Goal: Information Seeking & Learning: Learn about a topic

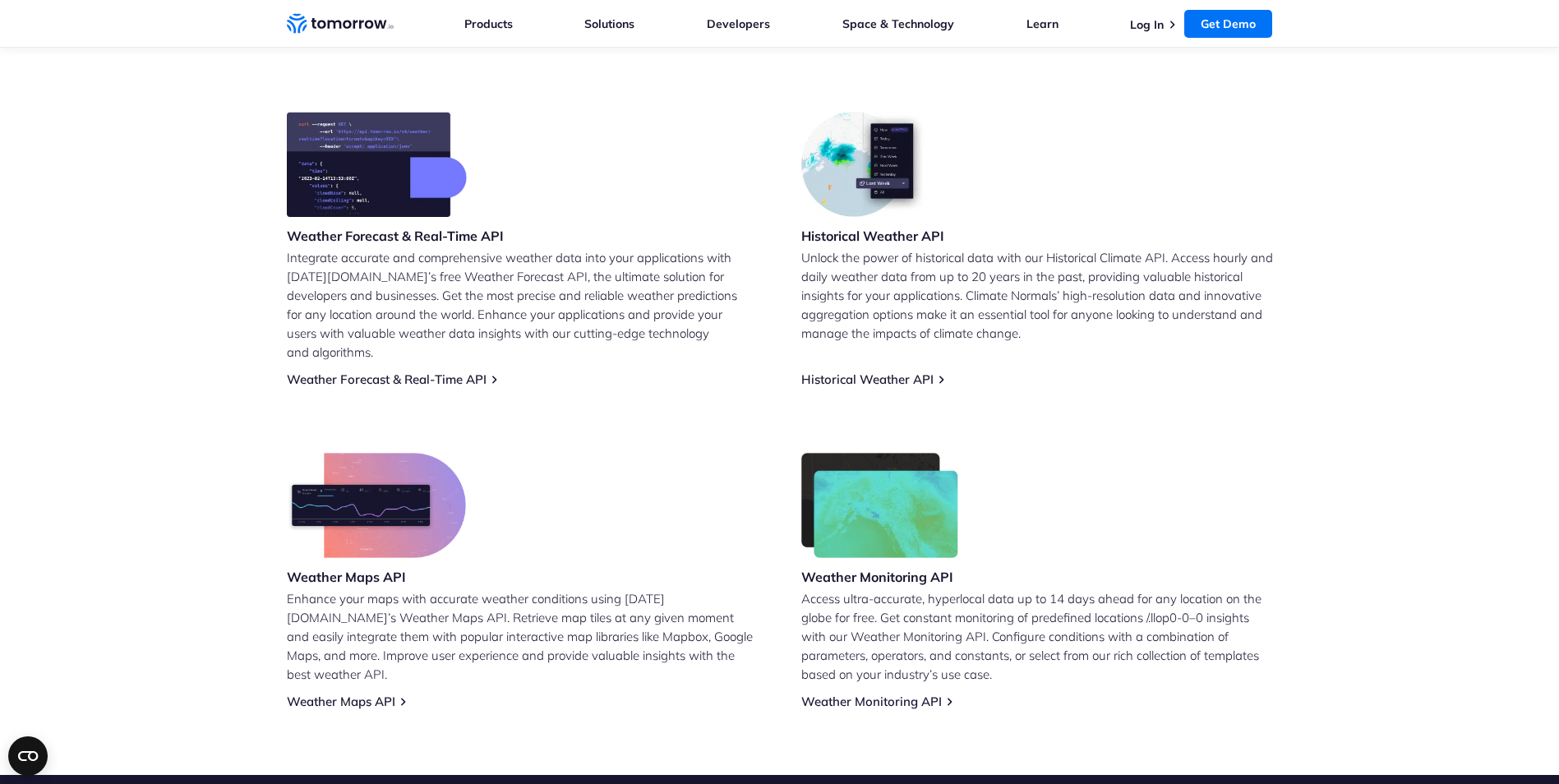
scroll to position [576, 0]
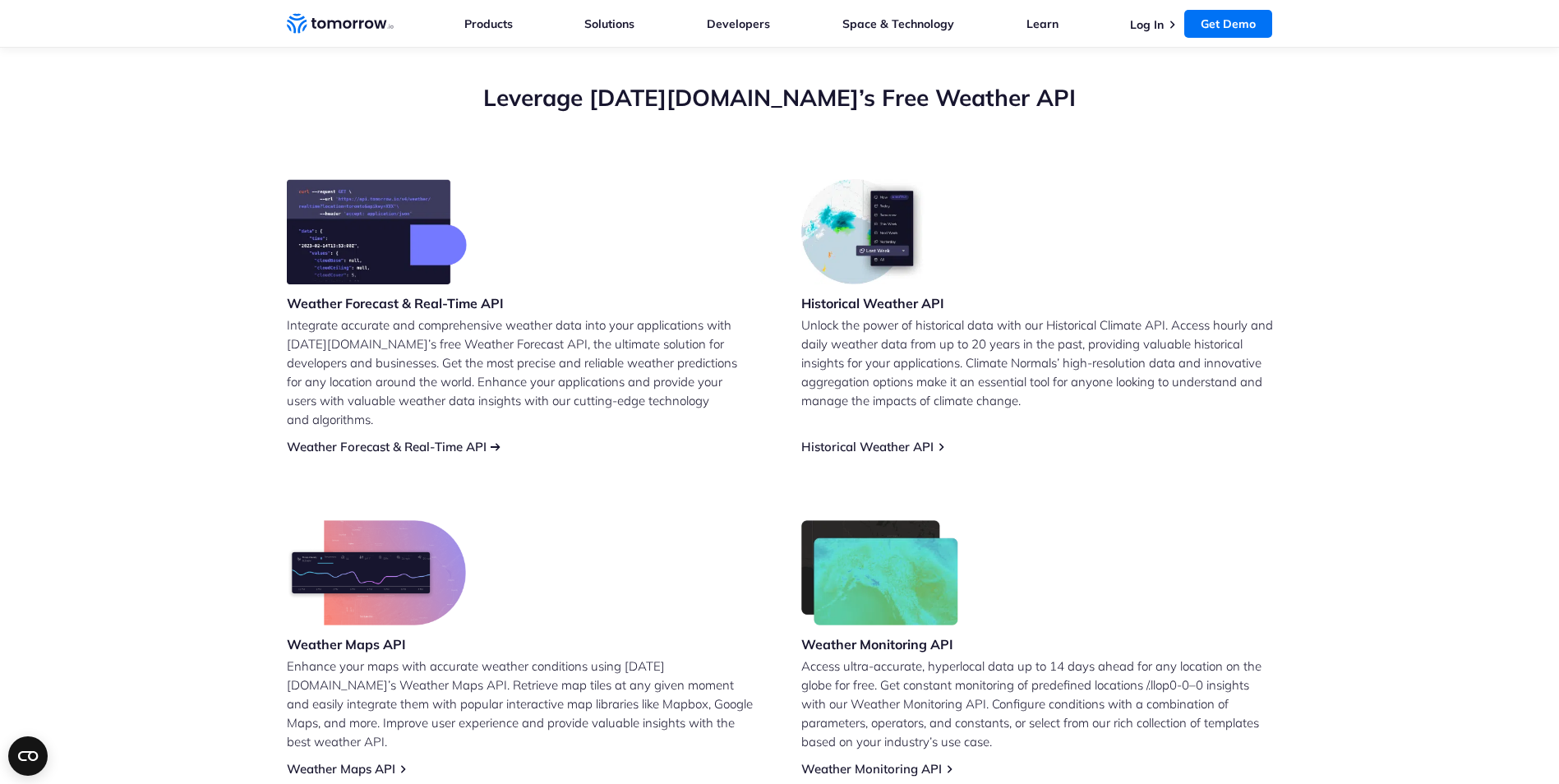
click at [374, 439] on link "Weather Forecast & Real-Time API" at bounding box center [386, 446] width 200 height 16
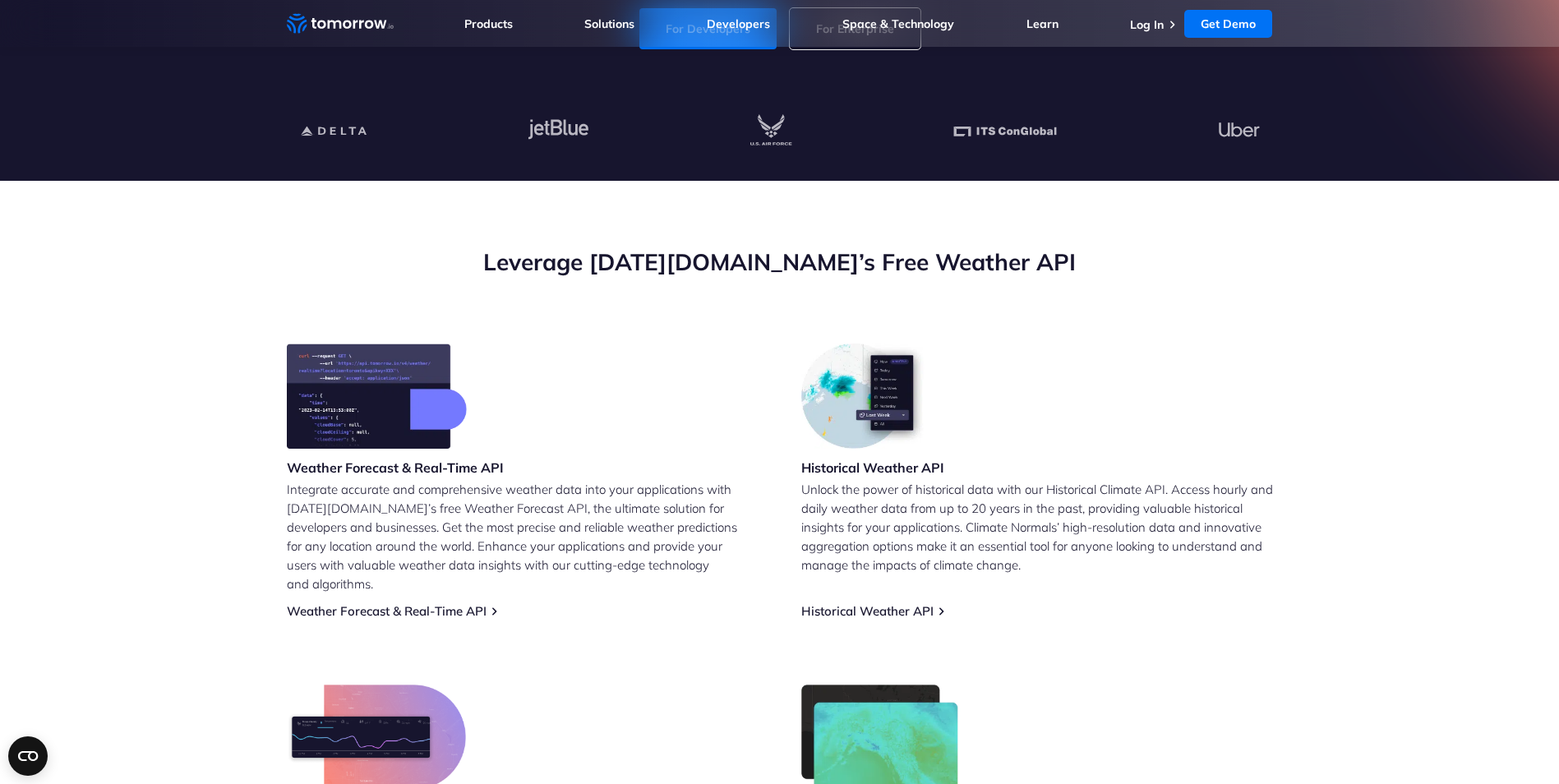
click at [416, 407] on img at bounding box center [376, 396] width 180 height 105
click at [369, 603] on link "Weather Forecast & Real-Time API" at bounding box center [386, 611] width 200 height 16
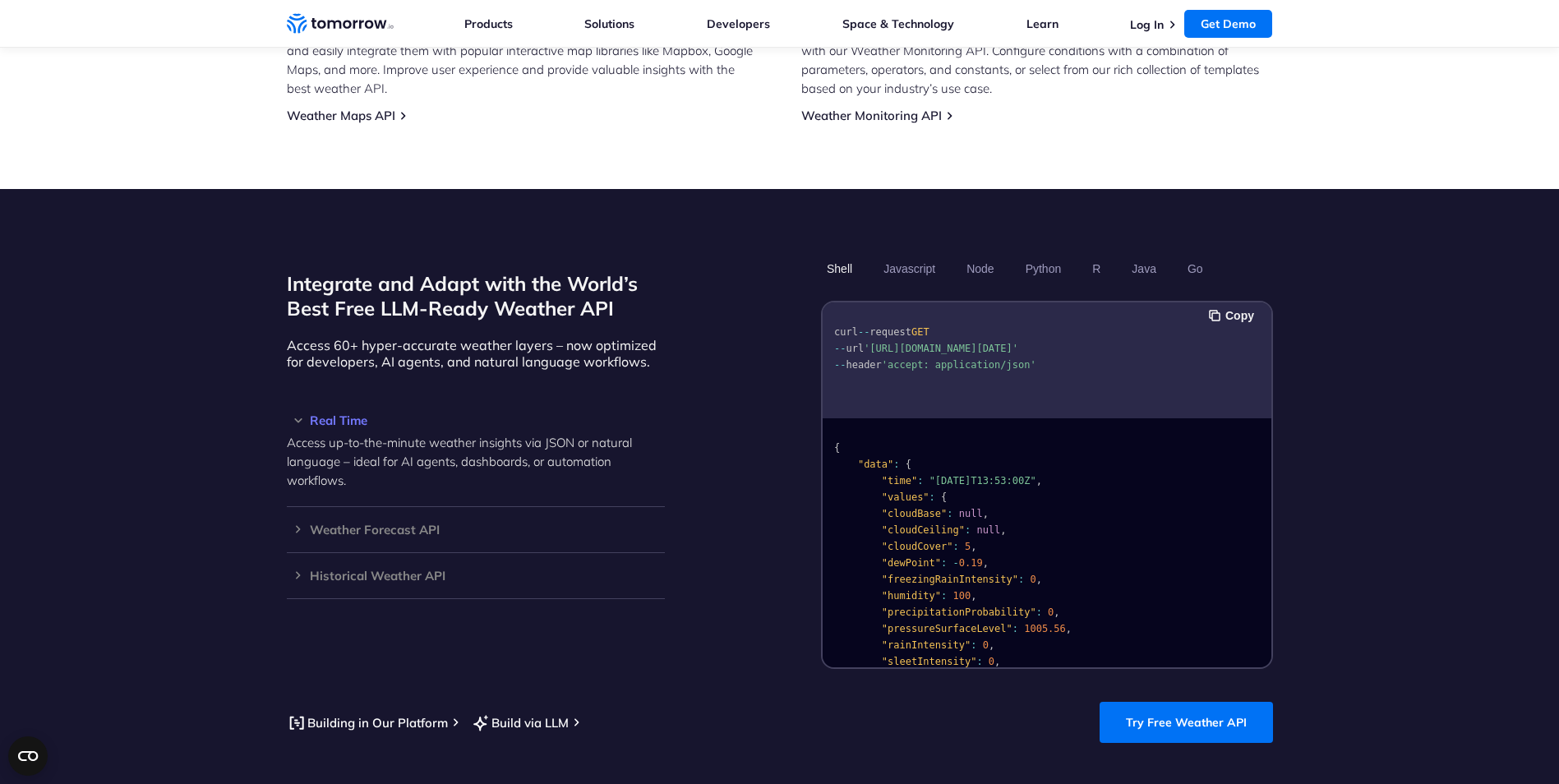
scroll to position [1234, 0]
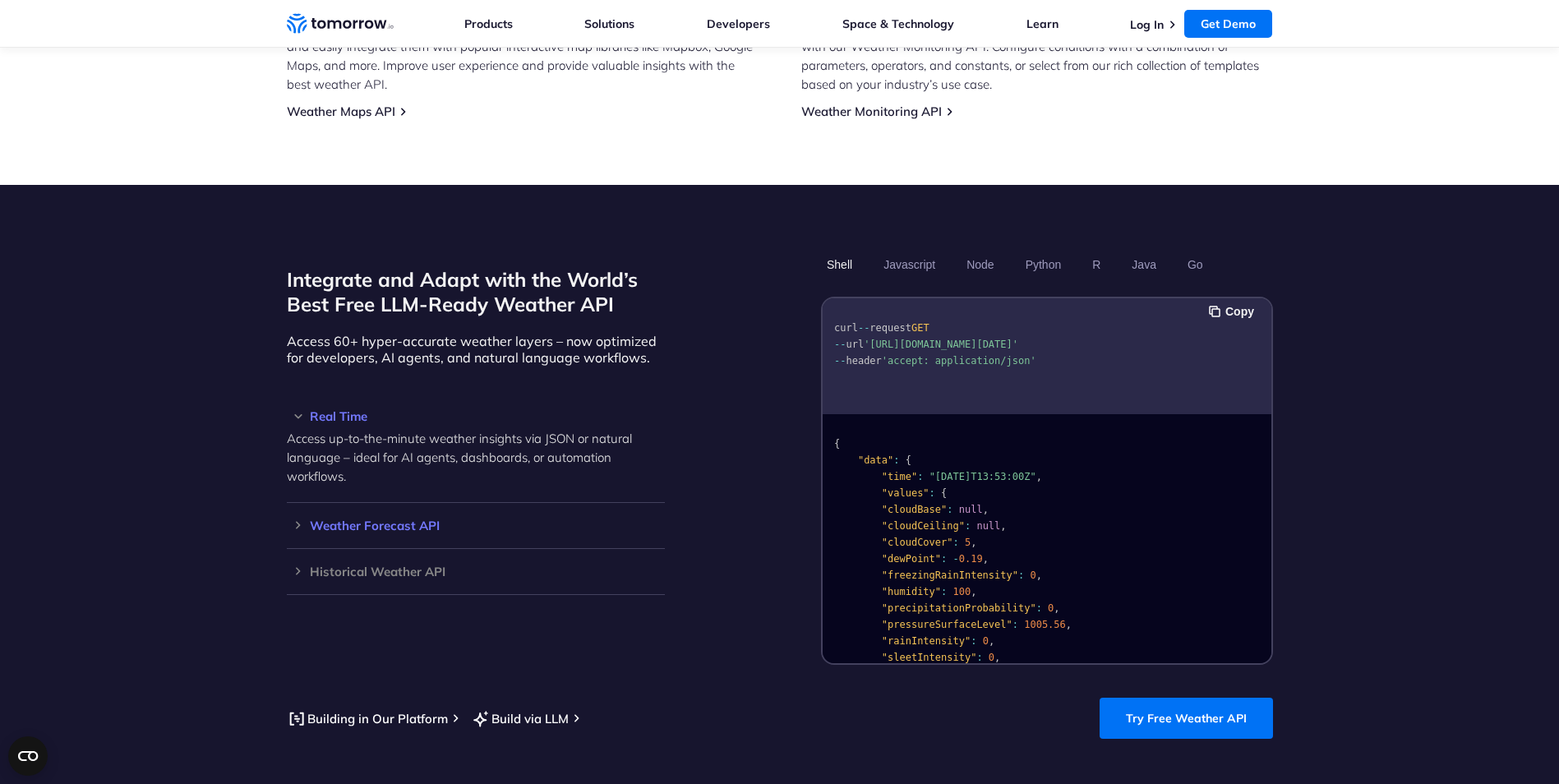
click at [329, 503] on div "Weather Forecast API Access ultra-accurate, hyperlocal data up to 14 days in th…" at bounding box center [475, 526] width 378 height 46
click at [296, 514] on div "Weather Forecast API Access ultra-accurate, hyperlocal data up to 14 days in th…" at bounding box center [475, 526] width 378 height 46
click at [323, 520] on h3 "Weather Forecast API" at bounding box center [475, 525] width 378 height 12
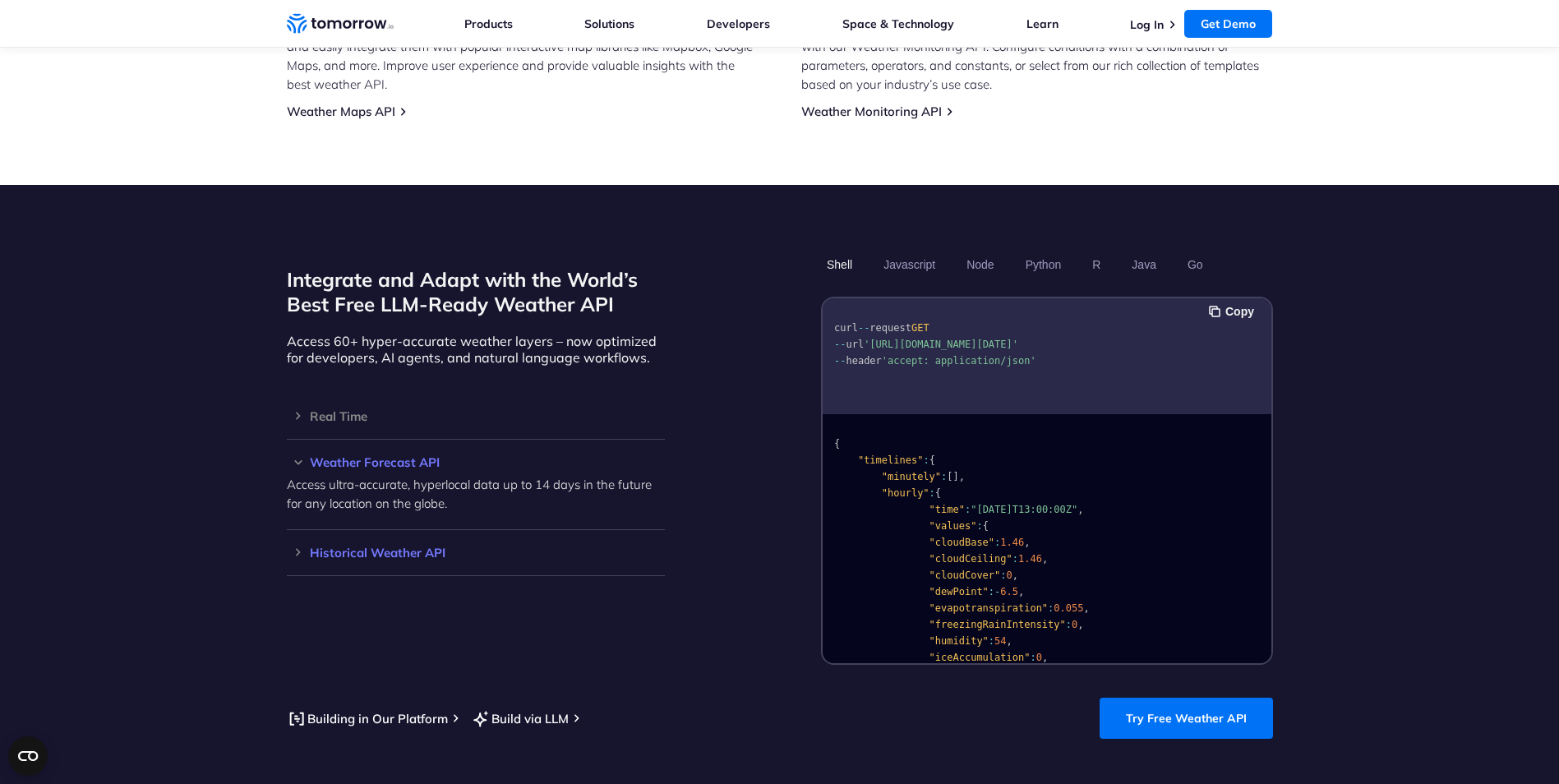
click at [300, 546] on h3 "Historical Weather API" at bounding box center [475, 552] width 378 height 12
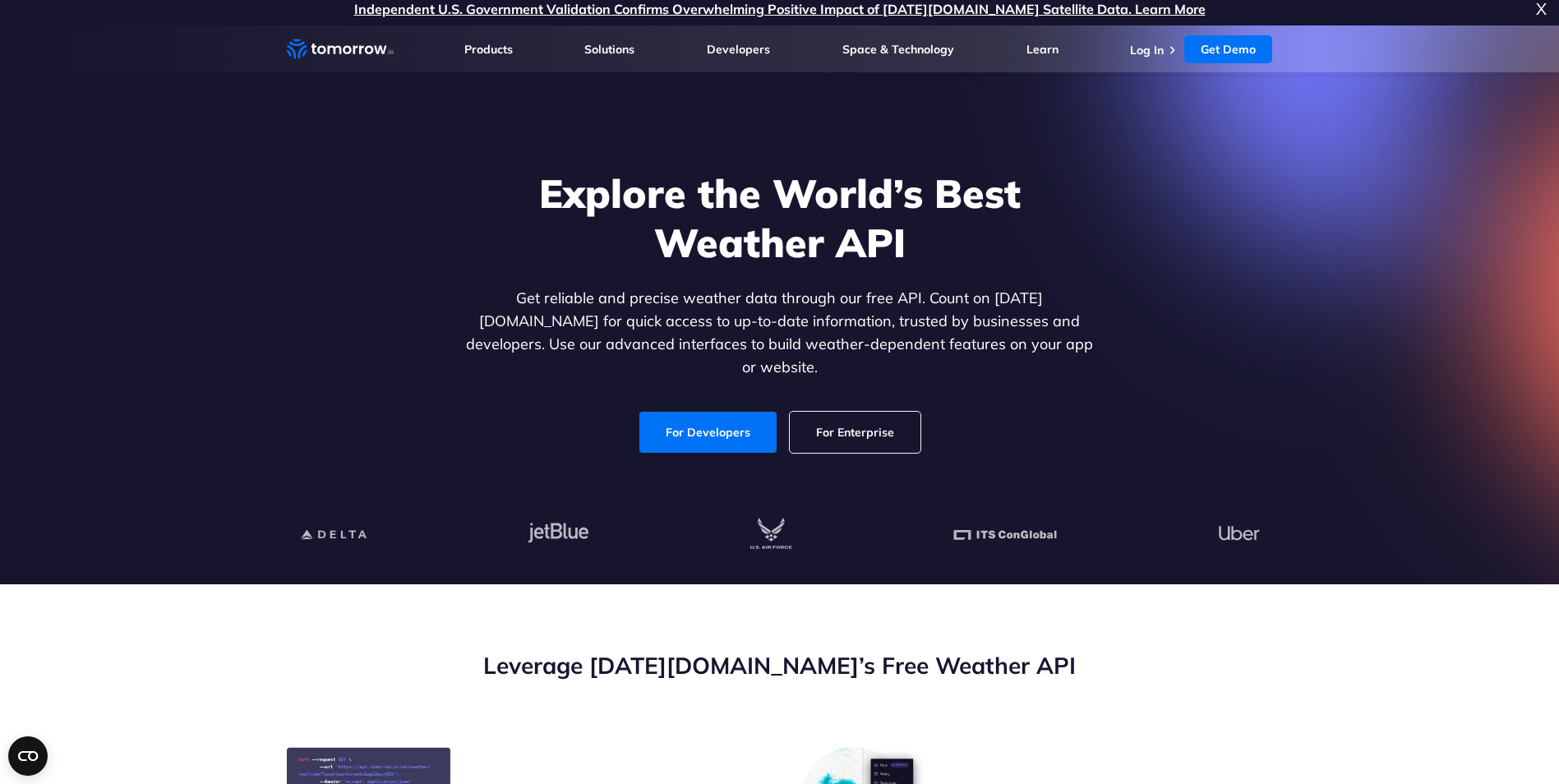
scroll to position [0, 0]
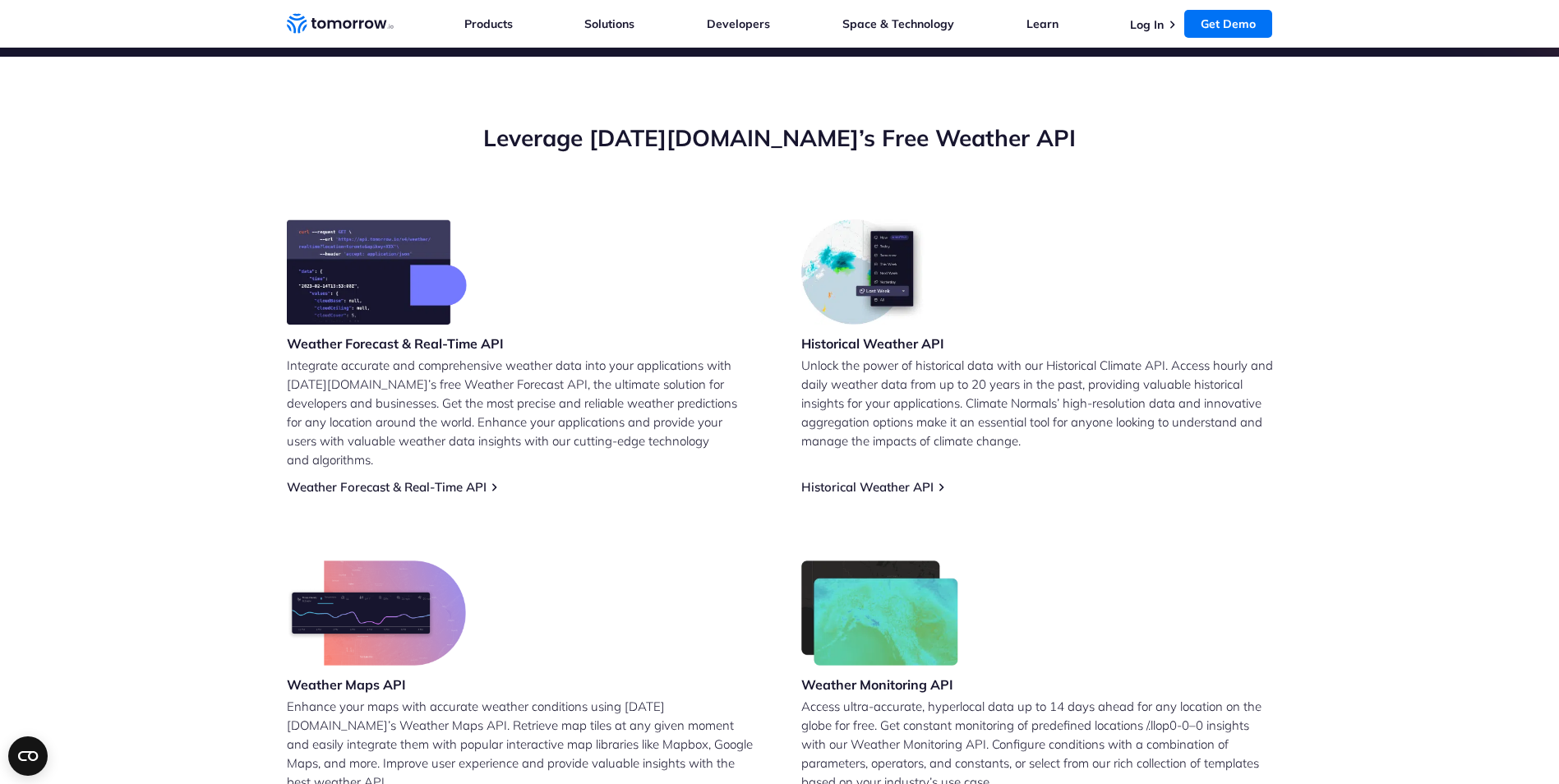
scroll to position [576, 0]
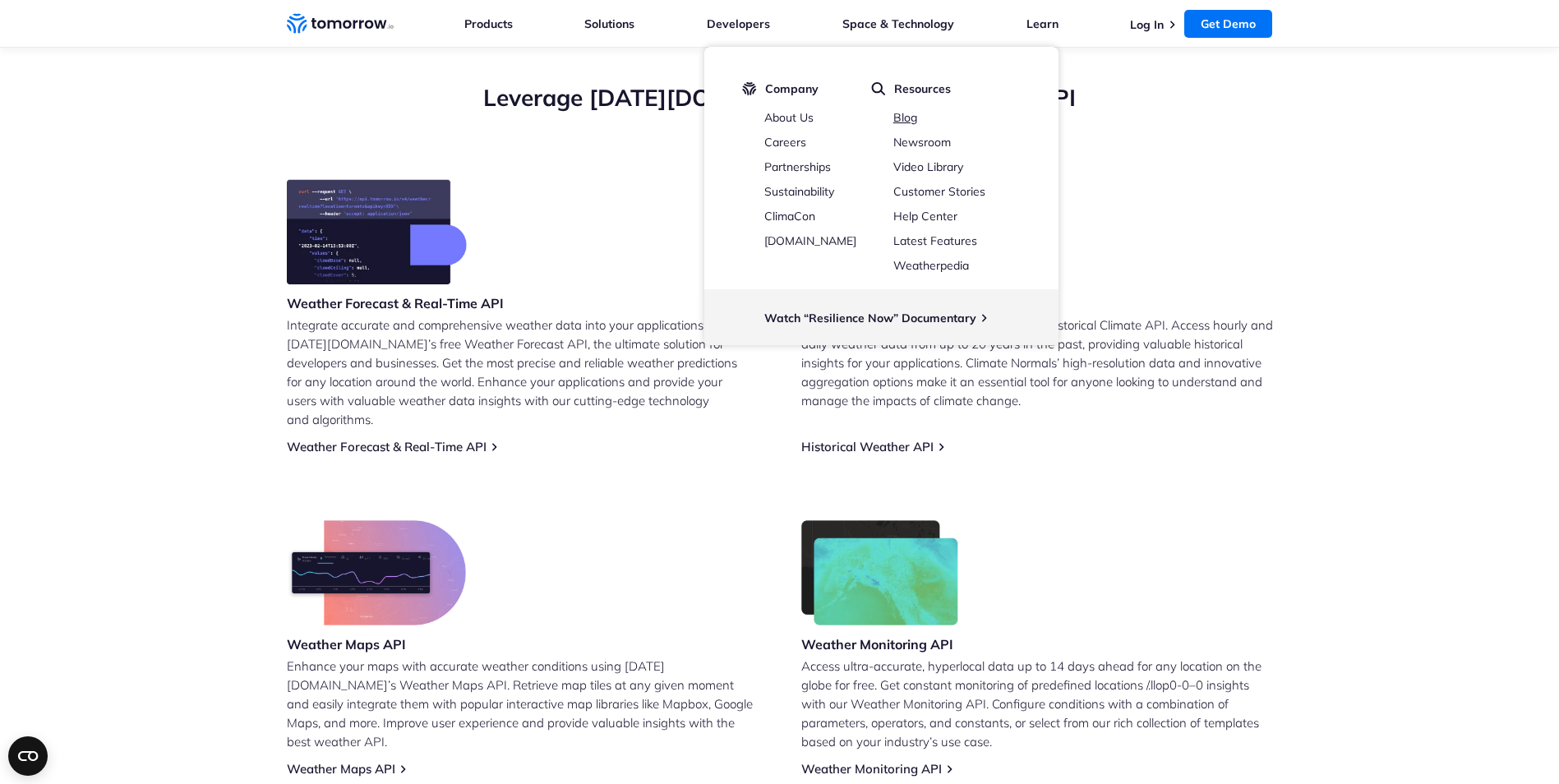
click at [909, 114] on link "Blog" at bounding box center [906, 118] width 24 height 15
